Goal: Task Accomplishment & Management: Manage account settings

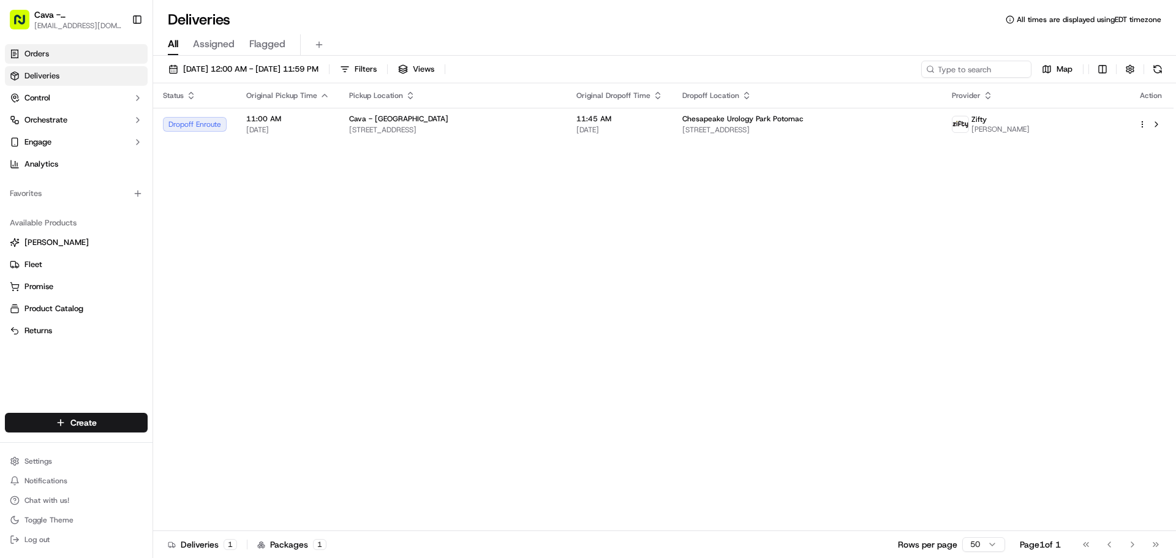
click at [68, 59] on link "Orders" at bounding box center [76, 54] width 143 height 20
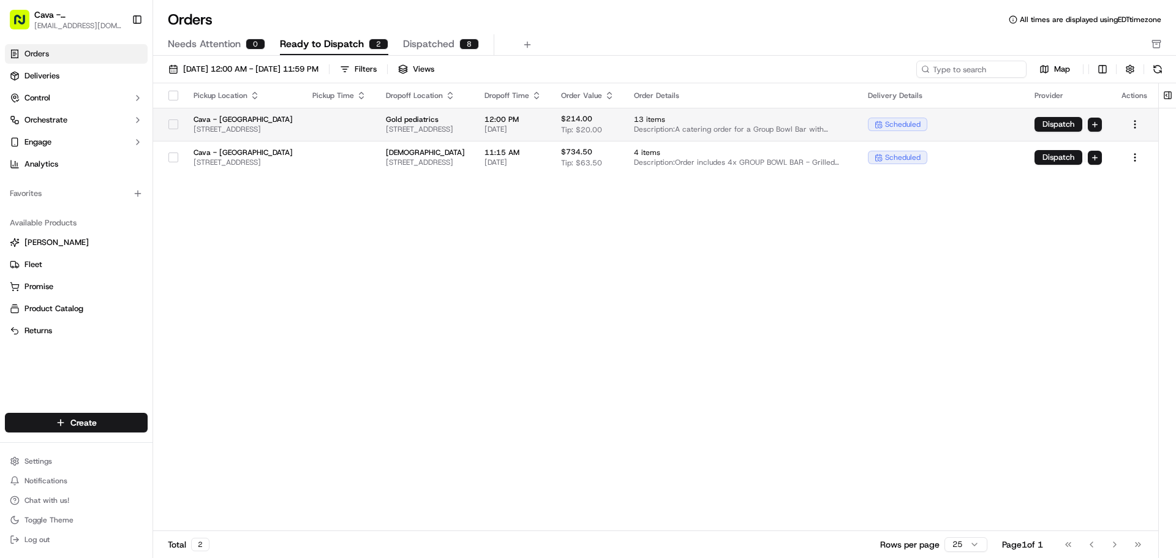
click at [168, 126] on button "button" at bounding box center [173, 124] width 10 height 10
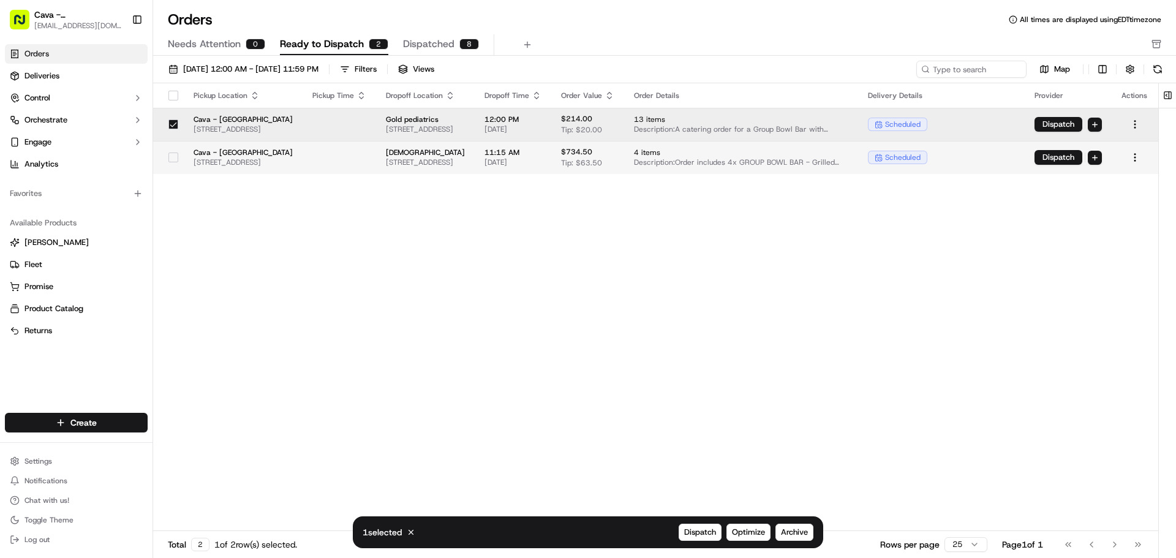
click at [168, 154] on button "button" at bounding box center [173, 157] width 10 height 10
click at [784, 530] on span "Archive" at bounding box center [794, 532] width 27 height 11
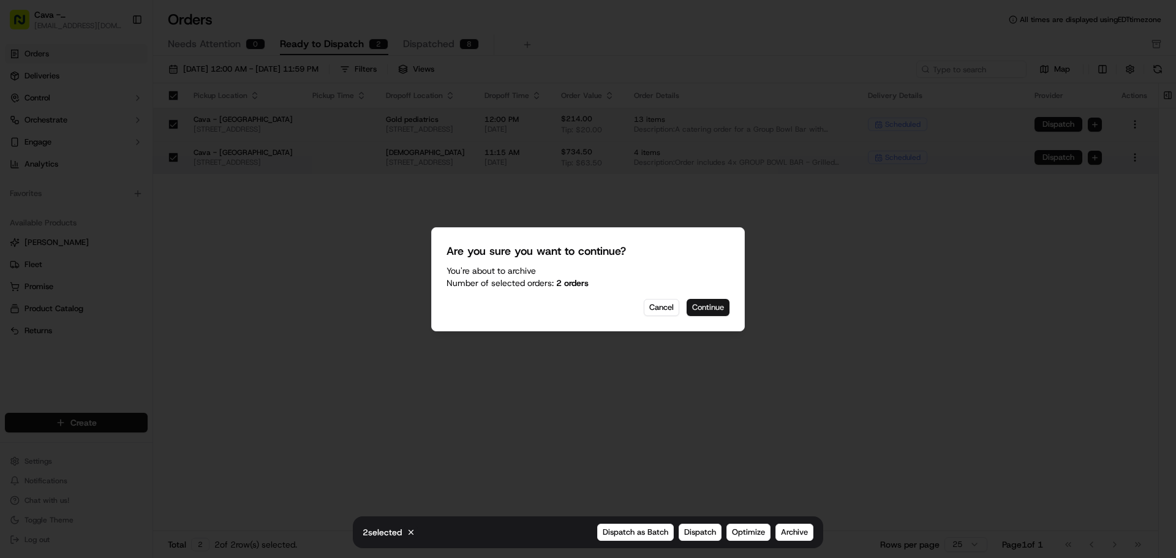
click at [719, 307] on button "Continue" at bounding box center [707, 307] width 43 height 17
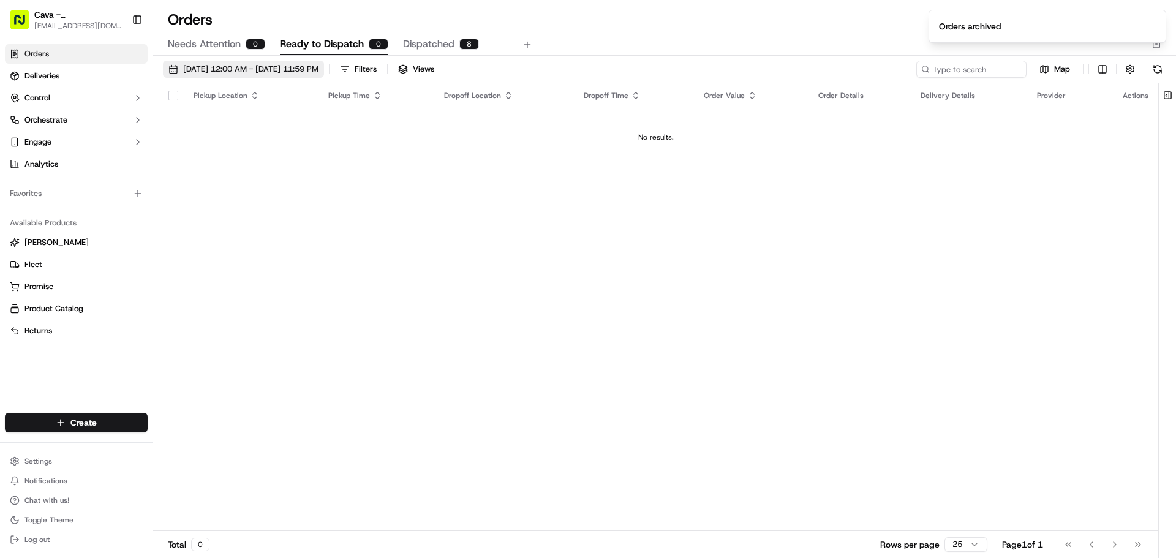
click at [228, 67] on span "[DATE] 12:00 AM - [DATE] 11:59 PM" at bounding box center [250, 69] width 135 height 11
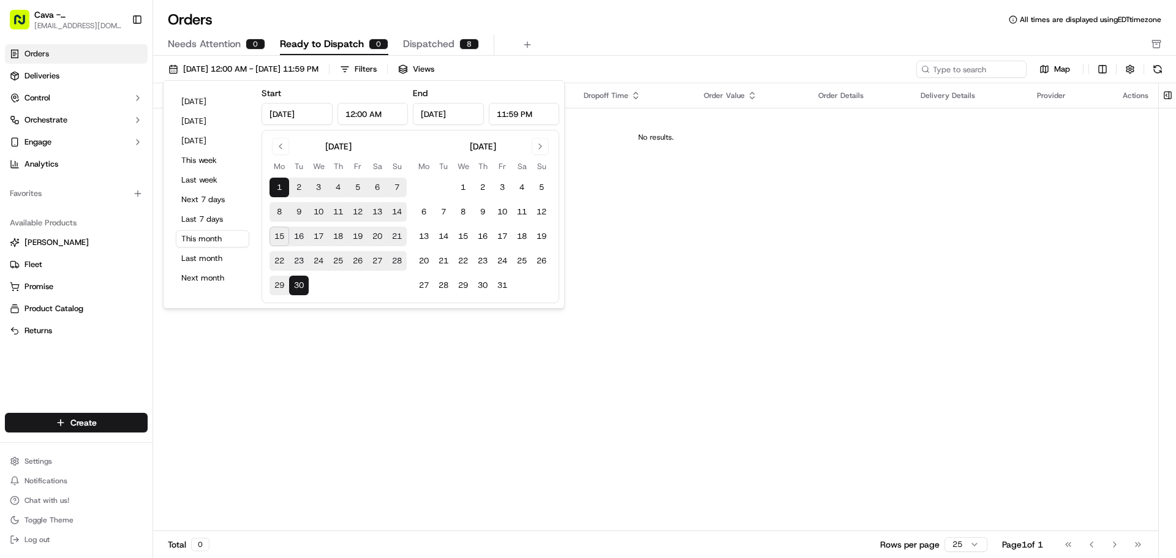
click at [282, 239] on button "15" at bounding box center [279, 237] width 20 height 20
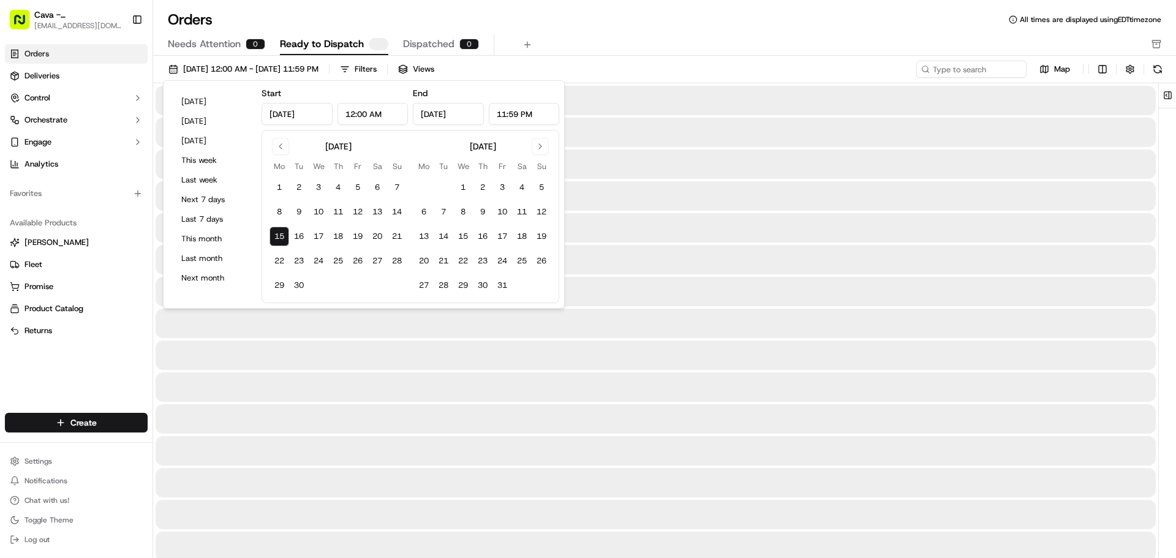
type input "[DATE]"
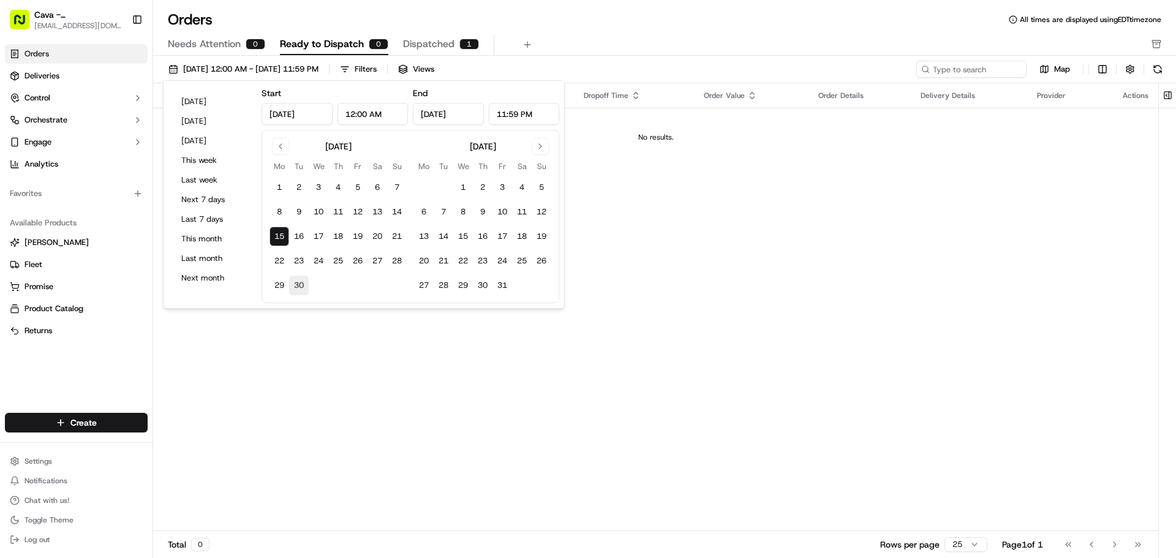
click at [307, 287] on button "30" at bounding box center [299, 286] width 20 height 20
type input "[DATE]"
click at [340, 399] on div "Pickup Location Pickup Time Dropoff Location Dropoff Time Order Value Order Det…" at bounding box center [655, 307] width 1005 height 448
